Goal: Use online tool/utility: Utilize a website feature to perform a specific function

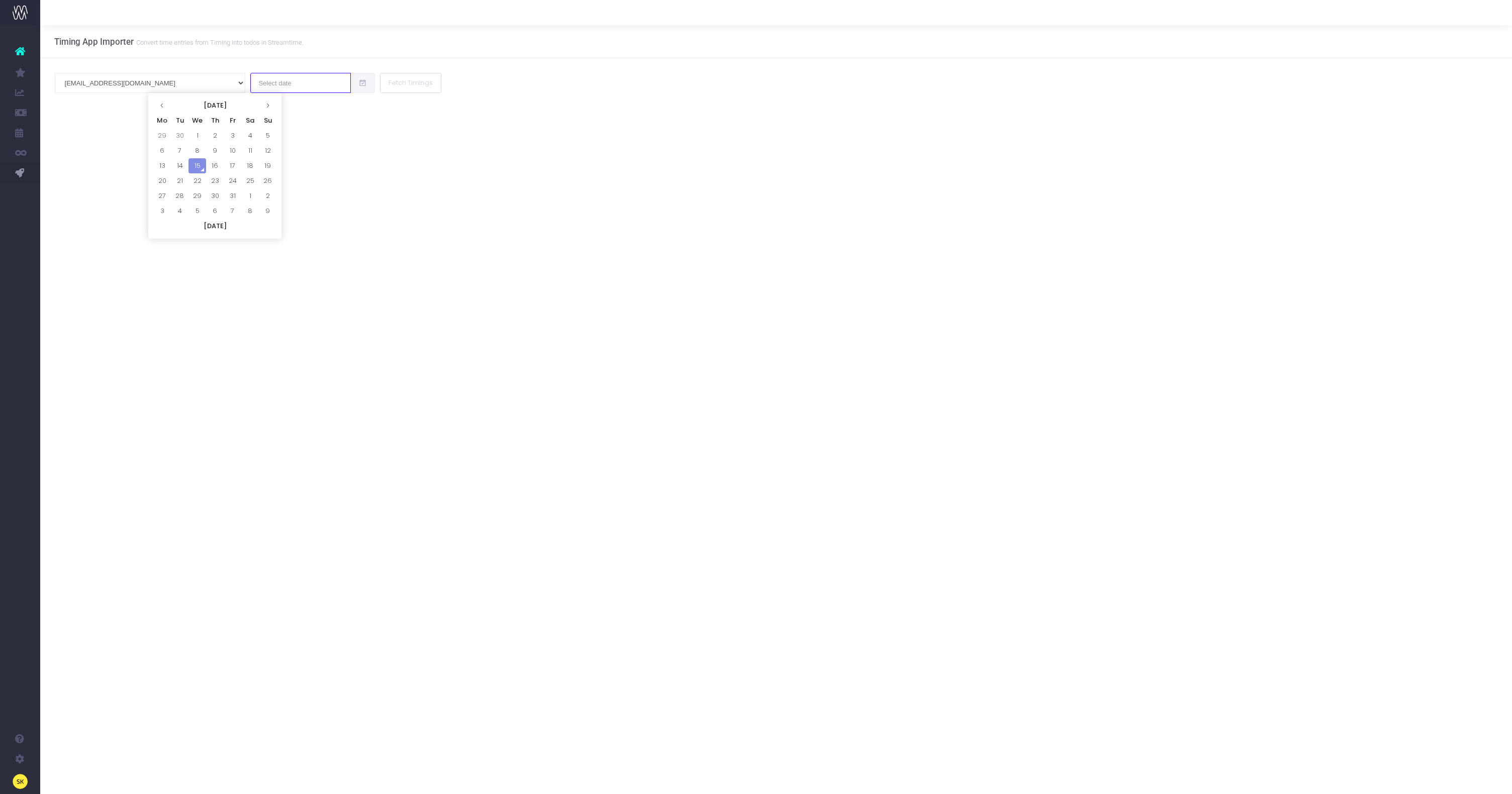
click at [250, 85] on input "text" at bounding box center [300, 83] width 100 height 20
drag, startPoint x: 93, startPoint y: 148, endPoint x: 76, endPoint y: 159, distance: 20.2
click at [93, 148] on div "Timing App Importer Convert time entries from Timing into todos in Streamtime. …" at bounding box center [776, 410] width 1472 height 769
click at [77, 195] on link "PM Bot" at bounding box center [103, 193] width 126 height 20
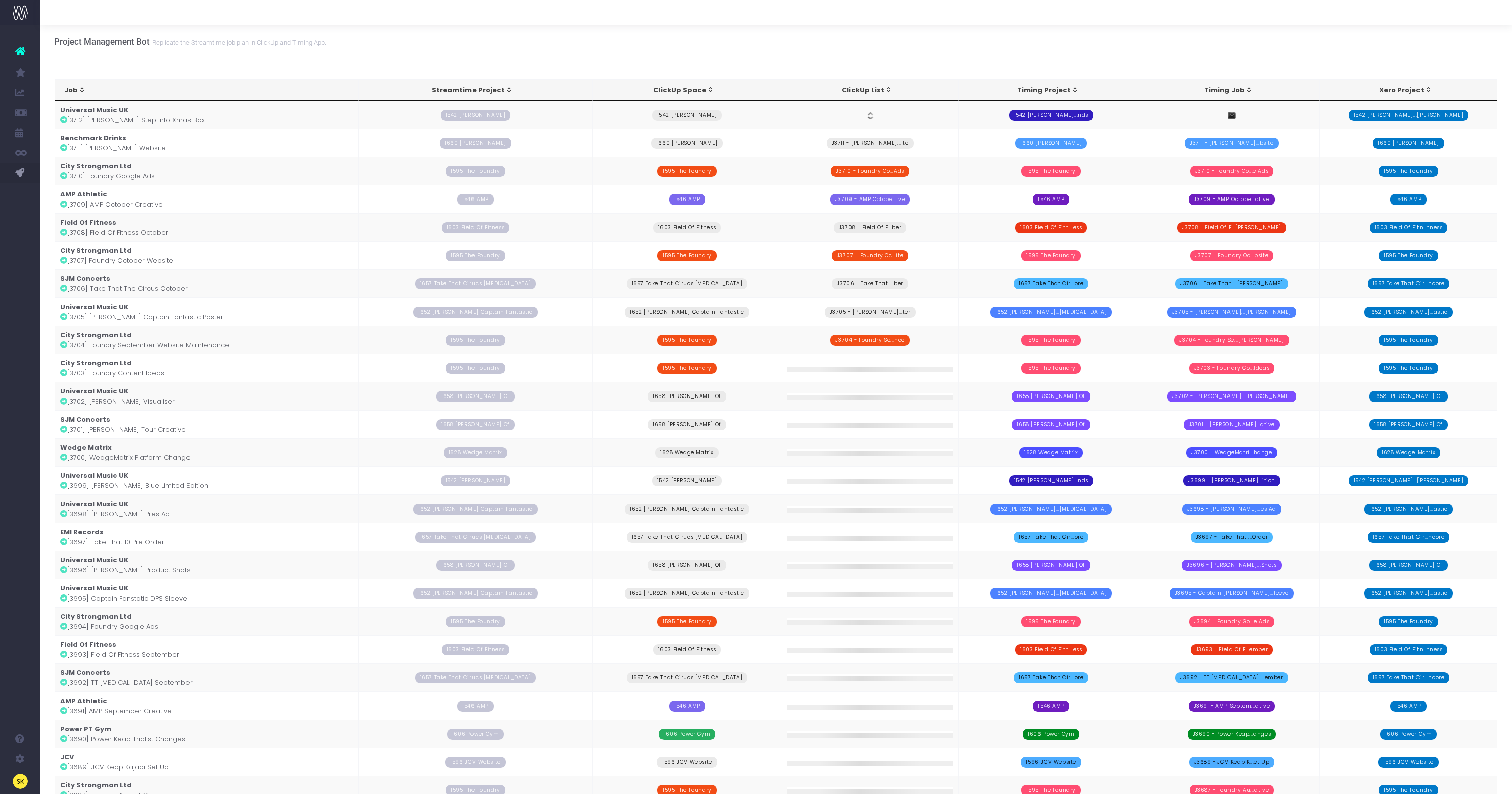
click at [158, 121] on td "Universal Music UK [3712] [PERSON_NAME] Step into Xmas Box" at bounding box center [207, 114] width 303 height 28
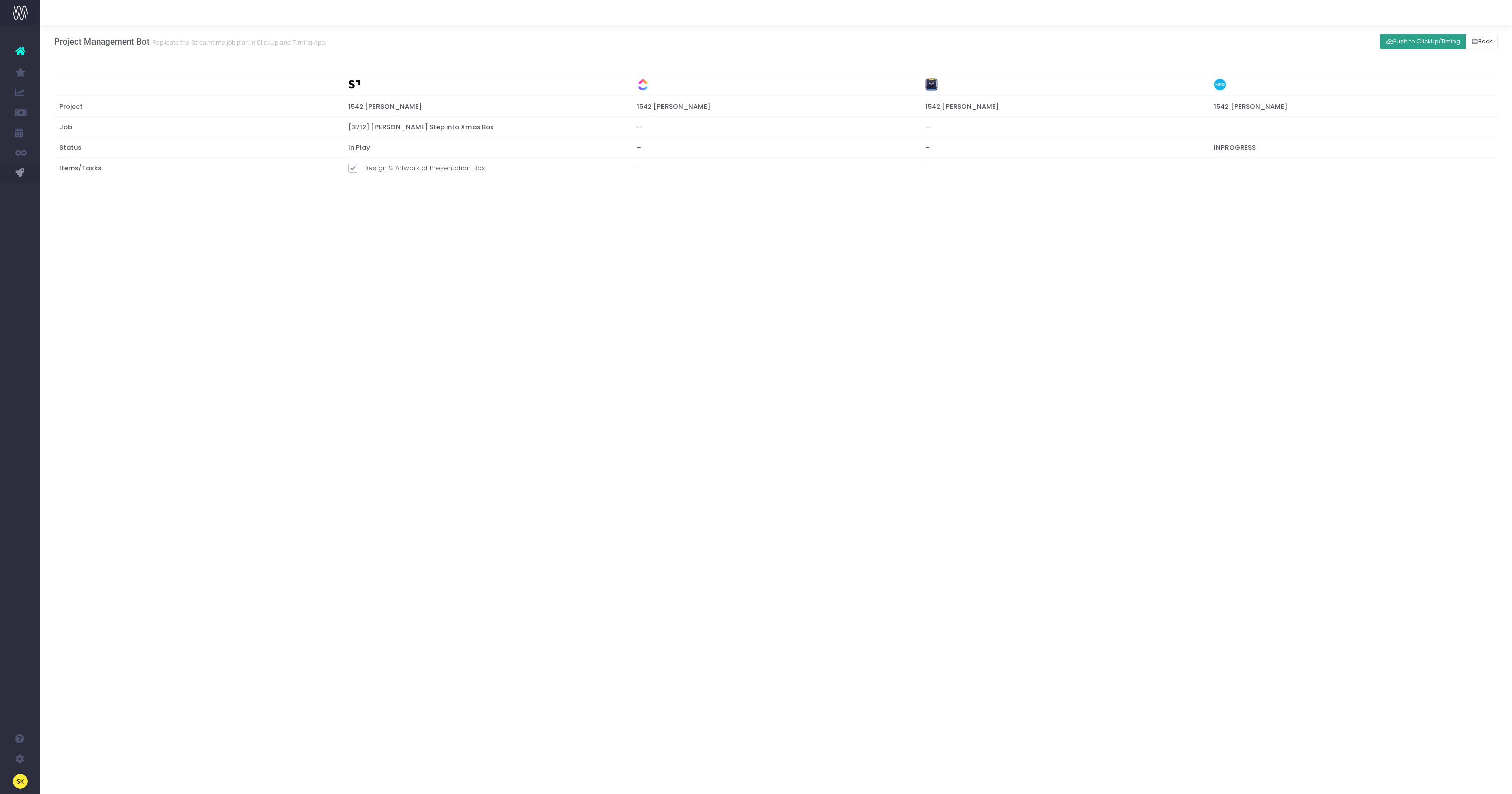
click at [1416, 38] on button "Push to ClickUp/Timing" at bounding box center [1423, 41] width 86 height 16
